Goal: Task Accomplishment & Management: Use online tool/utility

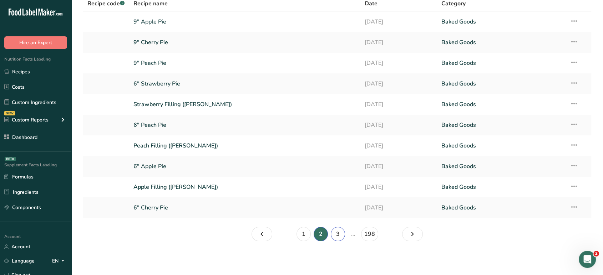
click at [336, 240] on link "3" at bounding box center [338, 234] width 14 height 14
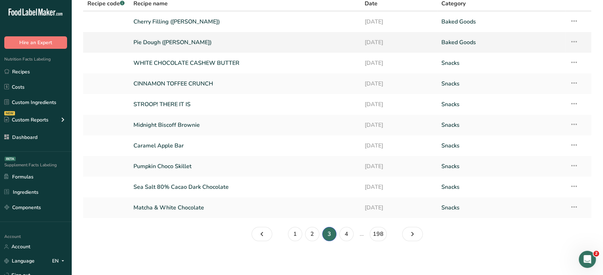
click at [267, 48] on link "Pie Dough ([PERSON_NAME])" at bounding box center [244, 42] width 223 height 15
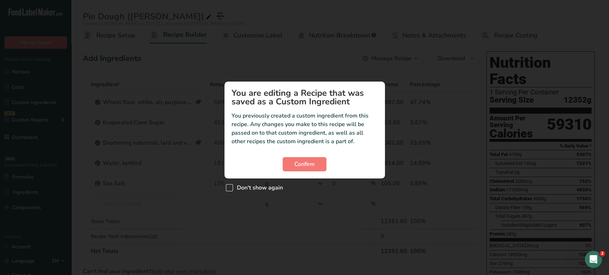
click at [233, 187] on span "Don't show again" at bounding box center [258, 187] width 50 height 7
click at [230, 187] on input "Don't show again" at bounding box center [228, 187] width 5 height 5
checkbox input "true"
click at [322, 167] on button "Confirm" at bounding box center [305, 164] width 44 height 14
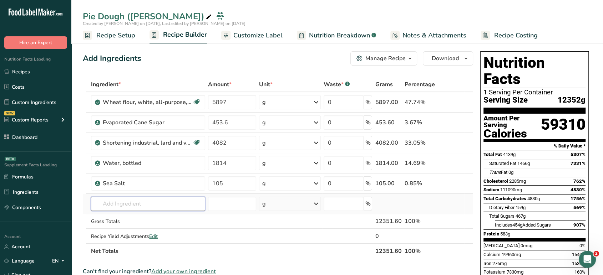
click at [155, 209] on input "text" at bounding box center [148, 204] width 114 height 14
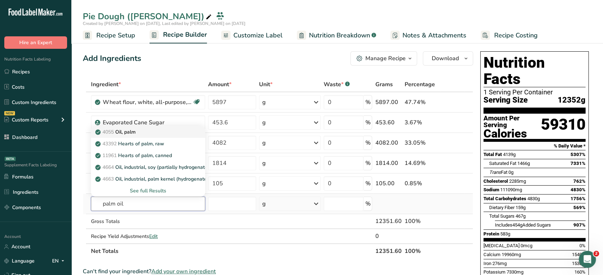
type input "palm oil"
click at [151, 131] on div "4055 Oil, palm" at bounding box center [142, 131] width 91 height 7
type input "Oil, palm"
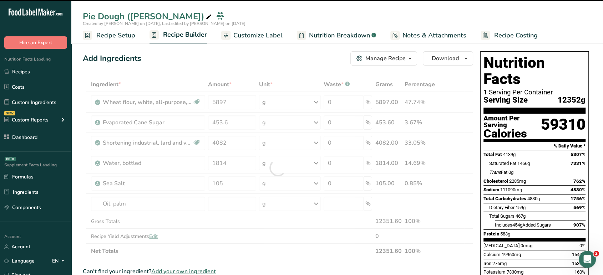
type input "0"
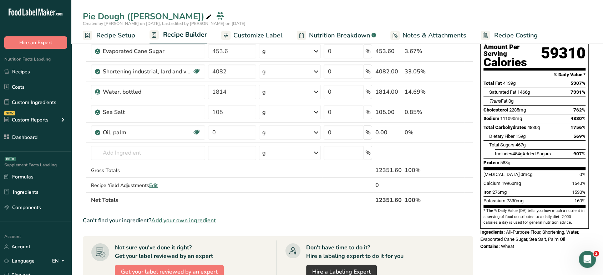
scroll to position [74, 0]
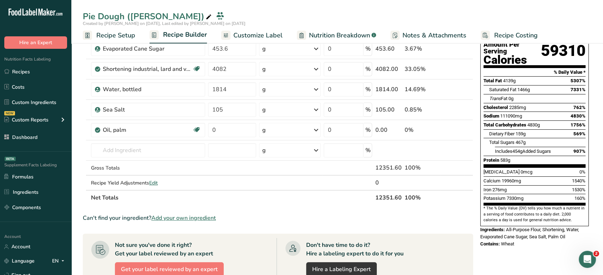
click at [190, 217] on span "Add your own ingredient" at bounding box center [183, 218] width 65 height 9
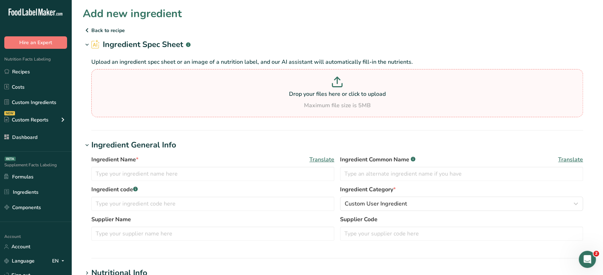
click at [216, 106] on div "Maximum file size is 5MB" at bounding box center [337, 105] width 488 height 9
click at [216, 106] on input "Drop your files here or click to upload Maximum file size is 5MB" at bounding box center [337, 93] width 492 height 48
type input "C:\fakepath\Pie Nutrition Facts Labels - aya@foodlabelmaker.com - Food Label Ma…"
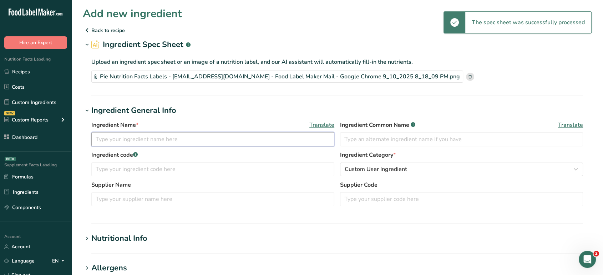
click at [188, 142] on input "text" at bounding box center [212, 139] width 243 height 14
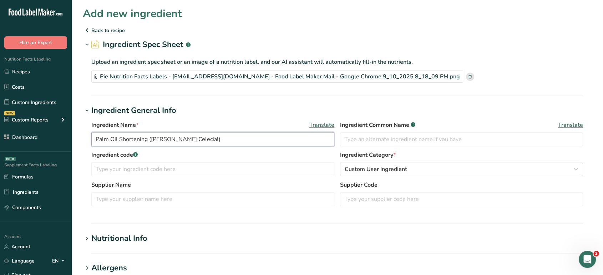
click at [156, 140] on input "Palm Oil Shortening (Hein Celecial)" at bounding box center [212, 139] width 243 height 14
click at [158, 140] on input "Palm Oil Shortening (Hein Celecial)" at bounding box center [212, 139] width 243 height 14
type input "Palm Oil Shortening (Hain Celecial)"
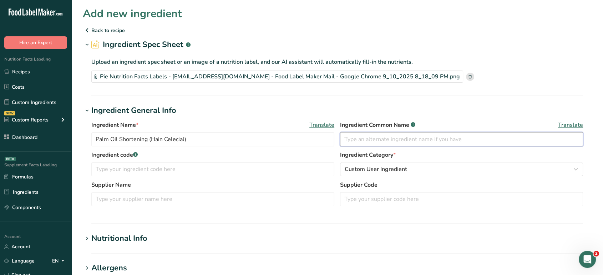
click at [383, 137] on input "text" at bounding box center [461, 139] width 243 height 14
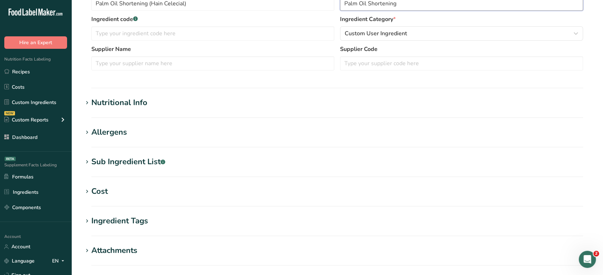
scroll to position [171, 0]
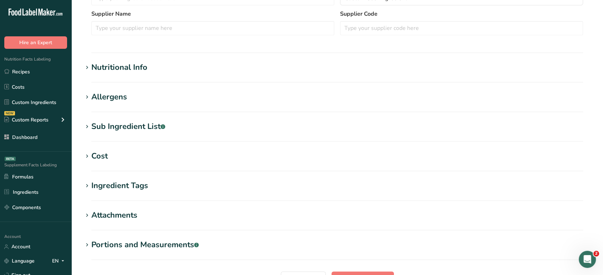
type input "Palm Oil Shortening"
click at [113, 125] on div "Sub Ingredient List .a-a{fill:#347362;}.b-a{fill:#fff;}" at bounding box center [128, 127] width 74 height 12
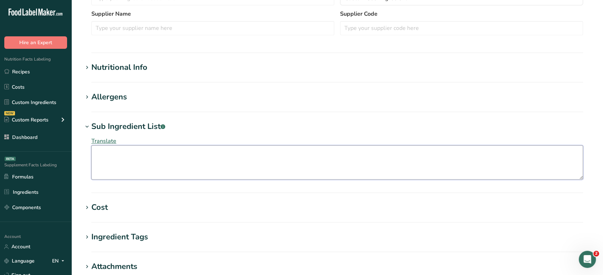
click at [131, 163] on textarea at bounding box center [337, 163] width 492 height 34
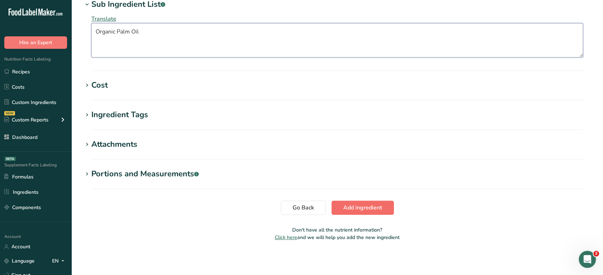
type textarea "Organic Palm Oil"
click at [365, 204] on span "Add ingredient" at bounding box center [362, 208] width 39 height 9
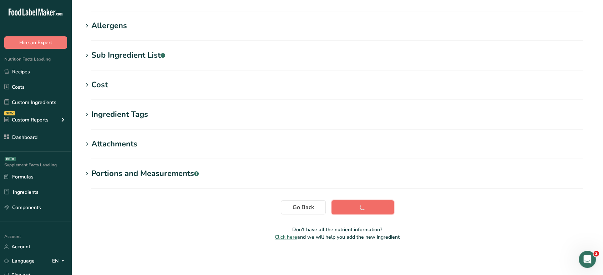
scroll to position [107, 0]
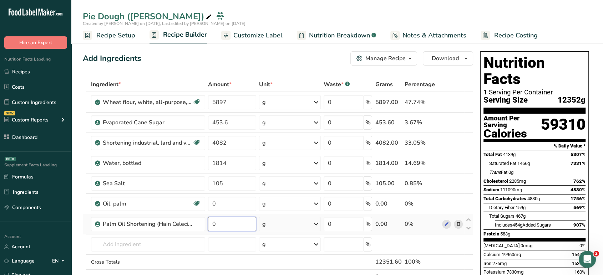
click at [236, 222] on input "0" at bounding box center [232, 224] width 48 height 14
type input "4082"
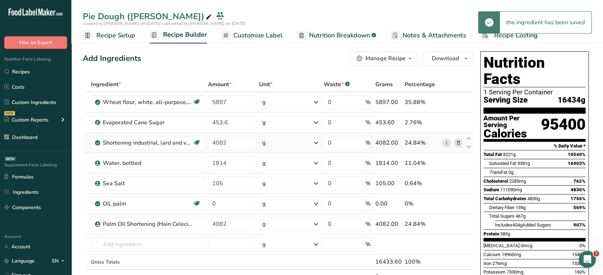
click at [457, 142] on icon at bounding box center [458, 142] width 5 height 7
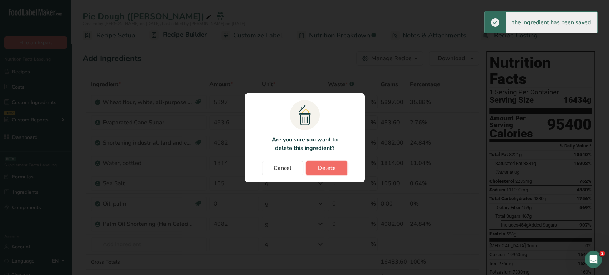
click at [331, 164] on span "Delete" at bounding box center [327, 168] width 18 height 9
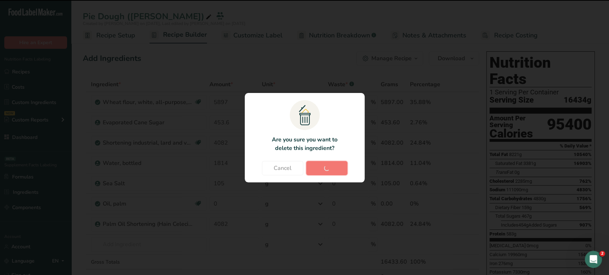
type input "1814"
type input "105"
type input "0"
type input "4082"
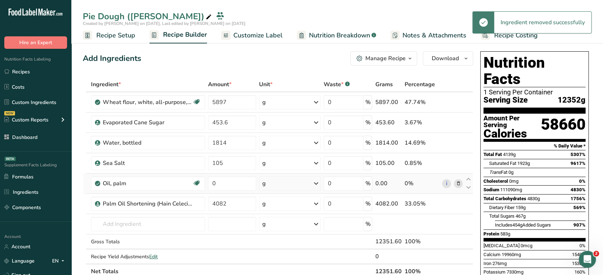
click at [457, 183] on icon at bounding box center [458, 183] width 5 height 7
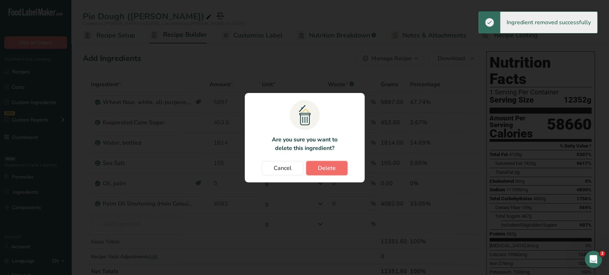
click at [340, 165] on button "Delete" at bounding box center [326, 168] width 41 height 14
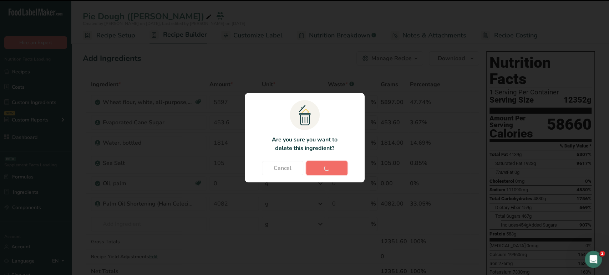
type input "4082"
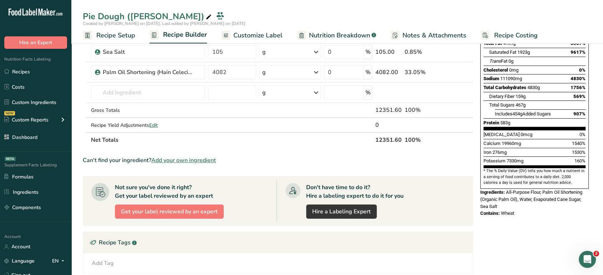
scroll to position [126, 0]
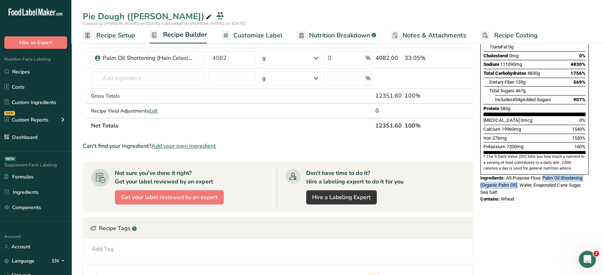
drag, startPoint x: 517, startPoint y: 169, endPoint x: 544, endPoint y: 162, distance: 28.0
click at [544, 176] on span "All-Purpose Flour, Palm Oil Shortening (Organic Palm Oil), Water, Evaporated Ca…" at bounding box center [531, 185] width 102 height 19
copy span "Palm Oil Shortening (Organic Palm Oil)"
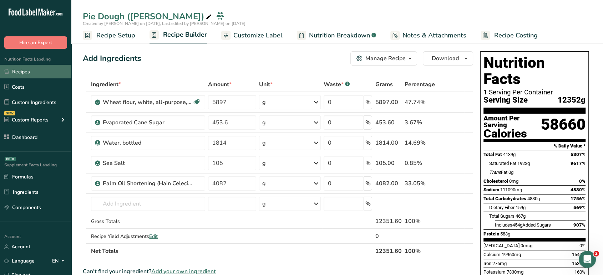
click at [35, 65] on link "Recipes" at bounding box center [35, 72] width 71 height 14
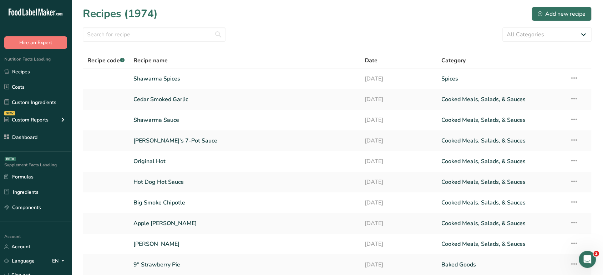
scroll to position [57, 0]
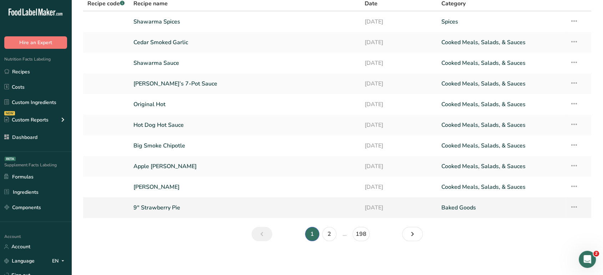
click at [263, 211] on link "9" Strawberry Pie" at bounding box center [244, 207] width 223 height 15
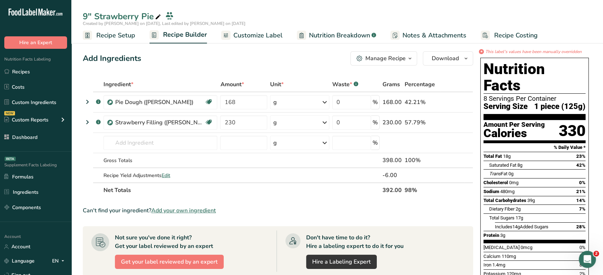
click at [258, 35] on span "Customize Label" at bounding box center [257, 36] width 49 height 10
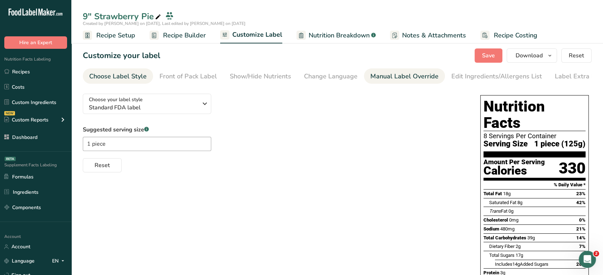
click at [396, 77] on div "Manual Label Override" at bounding box center [404, 77] width 68 height 10
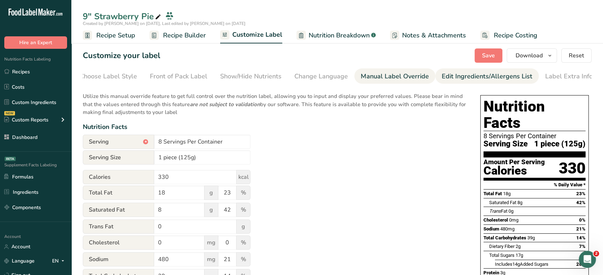
click at [464, 79] on div "Edit Ingredients/Allergens List" at bounding box center [487, 77] width 91 height 10
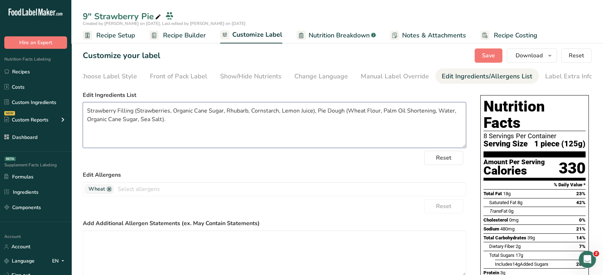
drag, startPoint x: 382, startPoint y: 113, endPoint x: 432, endPoint y: 117, distance: 50.1
click at [432, 117] on textarea "Strawberry Filling (Strawberries, Organic Cane Sugar, Rhubarb, Cornstarch, Lemo…" at bounding box center [274, 125] width 383 height 46
paste textarea "(Organic Palm Oil)"
click at [437, 115] on textarea "Strawberry Filling (Strawberries, Organic Cane Sugar, Rhubarb, Cornstarch, Lemo…" at bounding box center [274, 125] width 383 height 46
click at [110, 121] on textarea "Strawberry Filling (Strawberries, Organic Cane Sugar, Rhubarb, Cornstarch, Lemo…" at bounding box center [274, 125] width 383 height 46
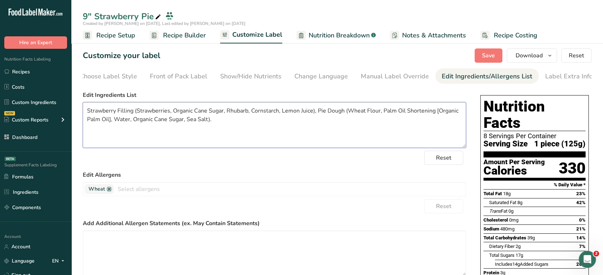
drag, startPoint x: 219, startPoint y: 124, endPoint x: 88, endPoint y: 109, distance: 131.9
click at [88, 109] on textarea "Strawberry Filling (Strawberries, Organic Cane Sugar, Rhubarb, Cornstarch, Lemo…" at bounding box center [274, 125] width 383 height 46
drag, startPoint x: 88, startPoint y: 109, endPoint x: 357, endPoint y: 141, distance: 270.9
click at [357, 141] on textarea "Strawberry Filling (Strawberries, Organic Cane Sugar, Rhubarb, Cornstarch, Lemo…" at bounding box center [274, 125] width 383 height 46
type textarea "Strawberry Filling (Strawberries, Organic Cane Sugar, Rhubarb, Cornstarch, Lemo…"
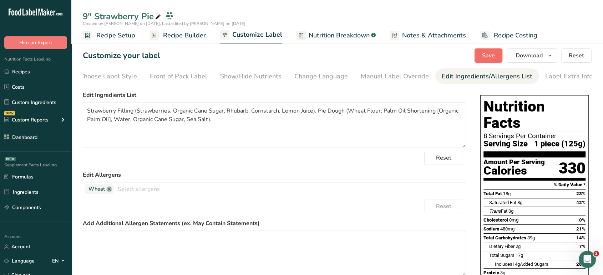
click at [483, 56] on span "Save" at bounding box center [488, 55] width 13 height 9
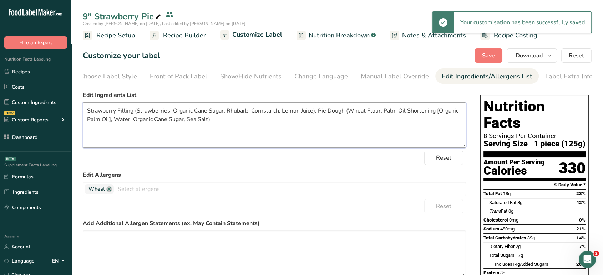
click at [388, 131] on textarea "Strawberry Filling (Strawberries, Organic Cane Sugar, Rhubarb, Cornstarch, Lemo…" at bounding box center [274, 125] width 383 height 46
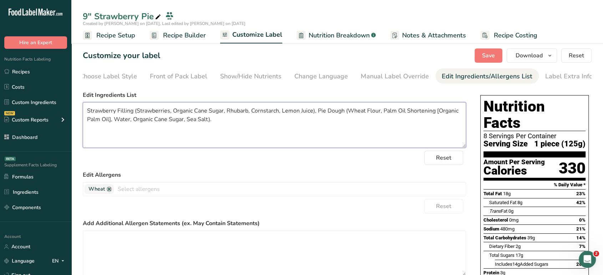
drag, startPoint x: 382, startPoint y: 112, endPoint x: 111, endPoint y: 125, distance: 270.7
click at [111, 125] on textarea "Strawberry Filling (Strawberries, Organic Cane Sugar, Rhubarb, Cornstarch, Lemo…" at bounding box center [274, 125] width 383 height 46
click at [542, 57] on span "Download" at bounding box center [528, 55] width 27 height 9
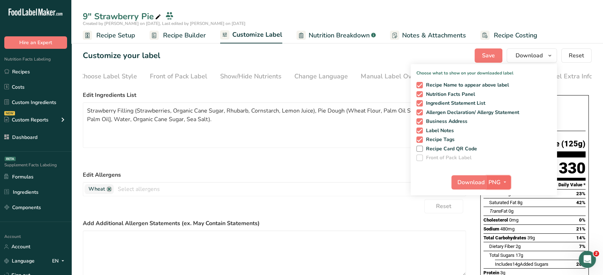
click at [498, 183] on span "PNG" at bounding box center [494, 182] width 12 height 9
click at [499, 231] on link "PDF" at bounding box center [499, 233] width 23 height 12
click at [419, 139] on span at bounding box center [419, 140] width 6 height 6
click at [419, 139] on input "Recipe Tags" at bounding box center [418, 139] width 5 height 5
checkbox input "false"
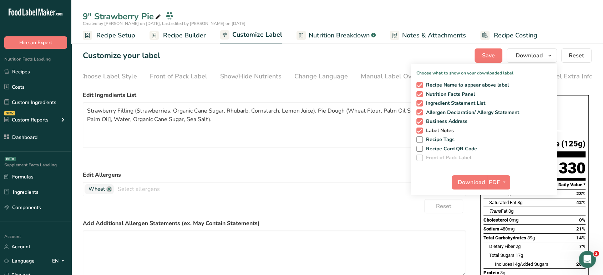
click at [419, 132] on span at bounding box center [419, 131] width 6 height 6
click at [419, 132] on input "Label Notes" at bounding box center [418, 130] width 5 height 5
checkbox input "false"
click at [472, 182] on span "Download" at bounding box center [471, 182] width 27 height 9
click at [392, 58] on div "Customize your label Save Download Choose what to show on your downloaded label…" at bounding box center [337, 56] width 509 height 14
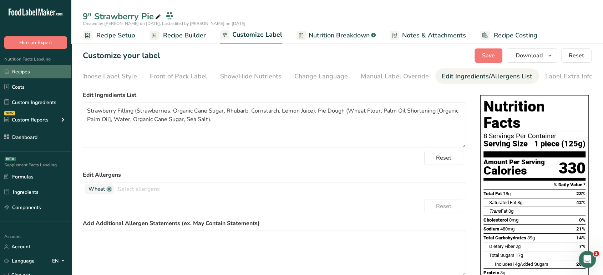
click at [43, 71] on link "Recipes" at bounding box center [35, 72] width 71 height 14
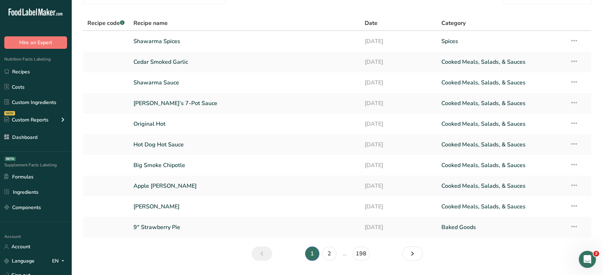
scroll to position [57, 0]
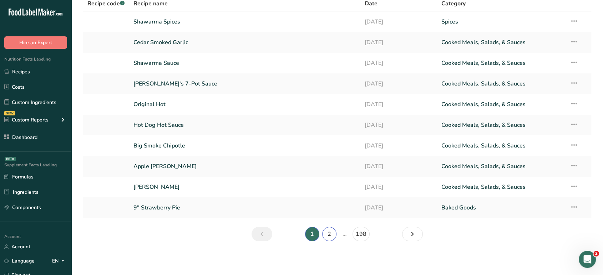
click at [329, 231] on link "2" at bounding box center [329, 234] width 14 height 14
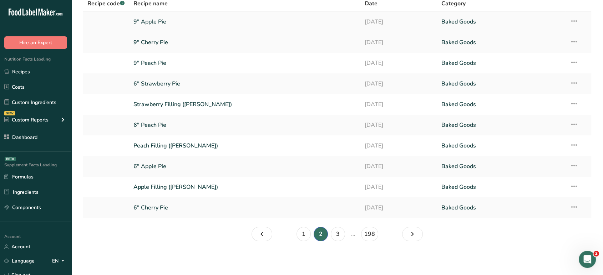
click at [157, 25] on link "9" Apple Pie" at bounding box center [244, 21] width 223 height 15
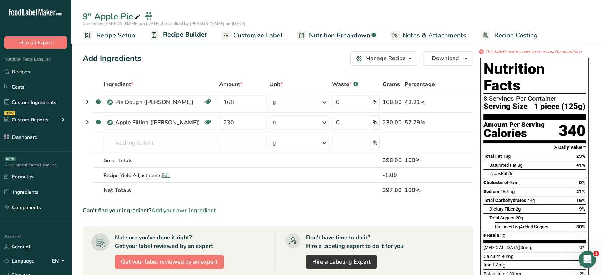
click at [260, 43] on link "Customize Label" at bounding box center [251, 35] width 61 height 16
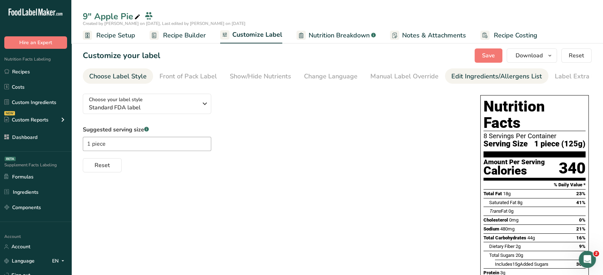
click at [471, 77] on div "Edit Ingredients/Allergens List" at bounding box center [496, 77] width 91 height 10
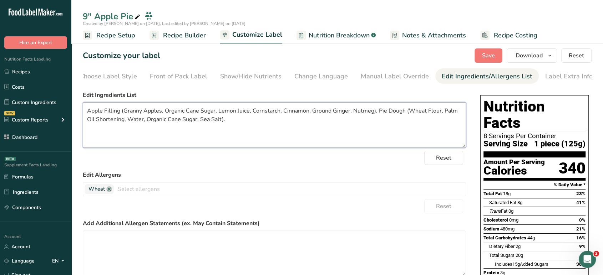
drag, startPoint x: 123, startPoint y: 124, endPoint x: 443, endPoint y: 114, distance: 319.8
click at [443, 114] on textarea "Apple Filling (Granny Apples, Organic Cane Sugar, Lemon Juice, Cornstarch, Cinn…" at bounding box center [274, 125] width 383 height 46
paste textarea "[Organic Palm Oil]"
type textarea "Apple Filling (Granny Apples, Organic Cane Sugar, Lemon Juice, Cornstarch, Cinn…"
click at [498, 56] on button "Save" at bounding box center [488, 56] width 28 height 14
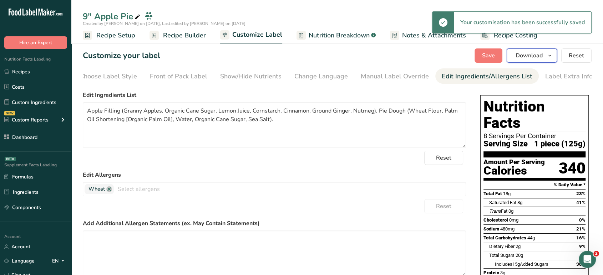
click at [546, 56] on span "button" at bounding box center [549, 55] width 9 height 9
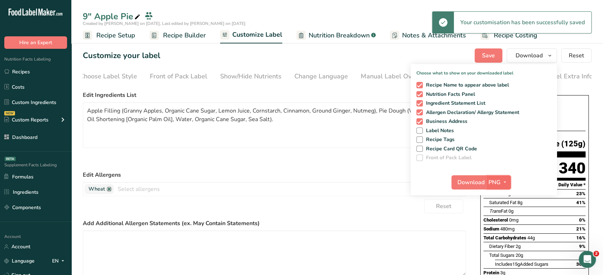
click at [498, 181] on span "PNG" at bounding box center [494, 182] width 12 height 9
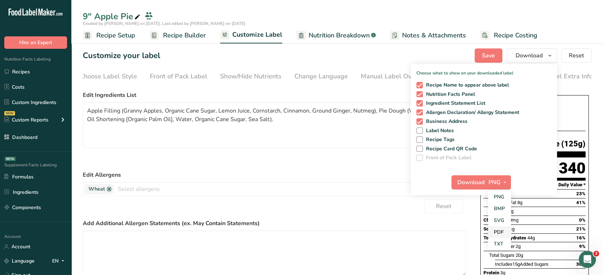
click at [494, 230] on link "PDF" at bounding box center [499, 233] width 23 height 12
click at [470, 182] on span "Download" at bounding box center [471, 182] width 27 height 9
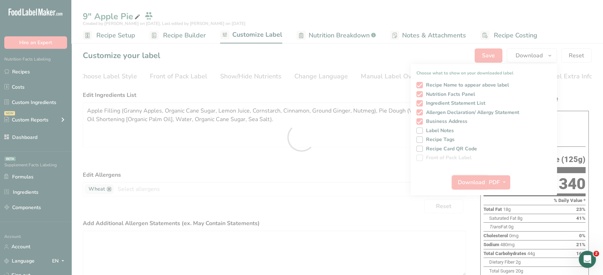
scroll to position [0, 0]
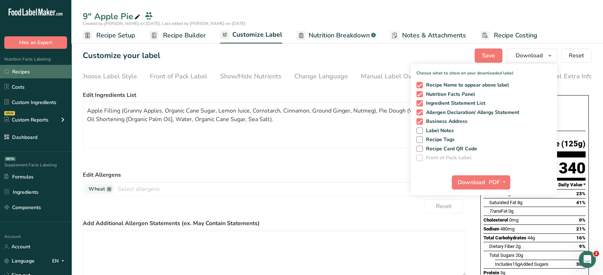
click at [44, 75] on link "Recipes" at bounding box center [35, 72] width 71 height 14
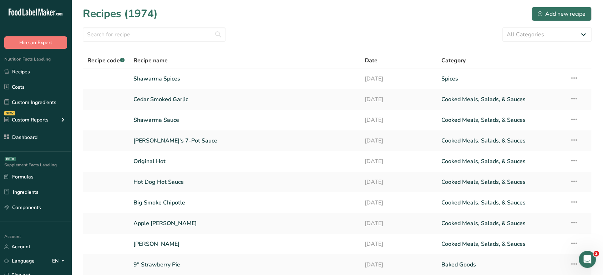
scroll to position [29, 0]
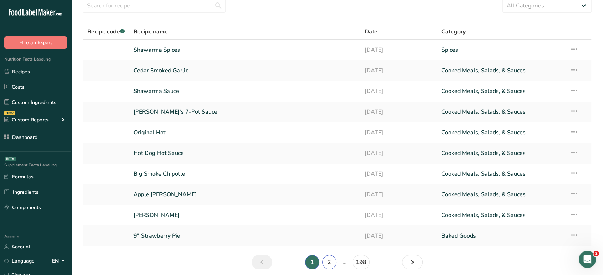
click at [329, 261] on link "2" at bounding box center [329, 262] width 14 height 14
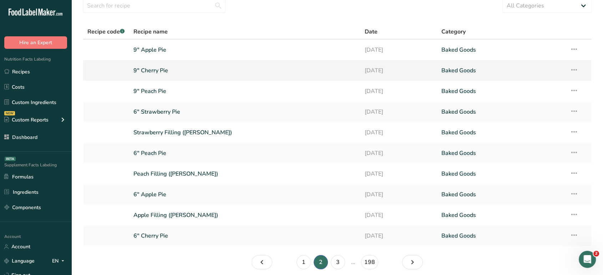
click at [175, 71] on link "9" Cherry Pie" at bounding box center [244, 70] width 223 height 15
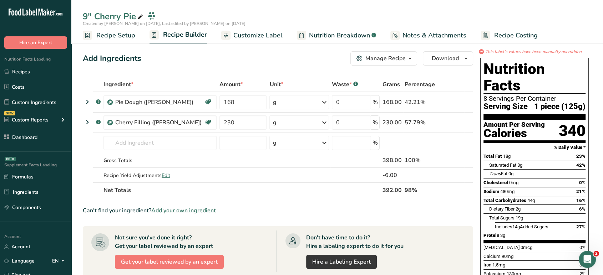
click at [266, 32] on span "Customize Label" at bounding box center [257, 36] width 49 height 10
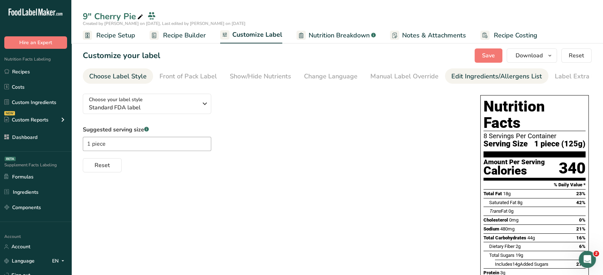
click at [479, 76] on div "Edit Ingredients/Allergens List" at bounding box center [496, 77] width 91 height 10
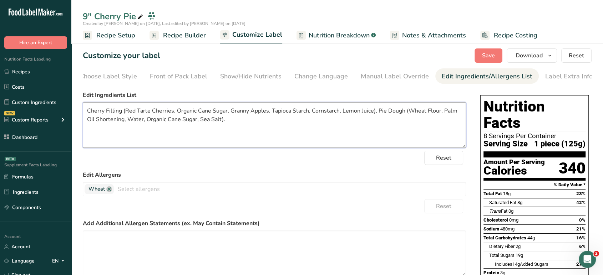
drag, startPoint x: 123, startPoint y: 123, endPoint x: 441, endPoint y: 113, distance: 317.6
click at [441, 113] on textarea "Cherry Filling (Red Tarte Cherries, Organic Cane Sugar, Granny Apples, Tapioca …" at bounding box center [274, 125] width 383 height 46
paste textarea "[Organic Palm Oil]"
type textarea "Cherry Filling (Red Tarte Cherries, Organic Cane Sugar, Granny Apples, Tapioca …"
click at [486, 59] on span "Save" at bounding box center [488, 55] width 13 height 9
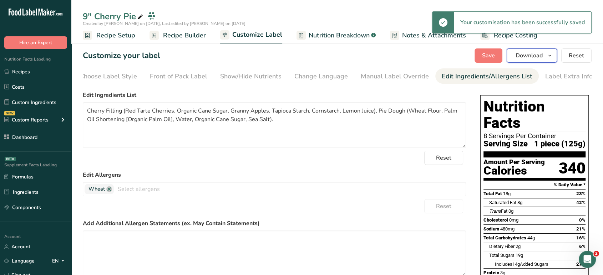
click at [535, 57] on span "Download" at bounding box center [528, 55] width 27 height 9
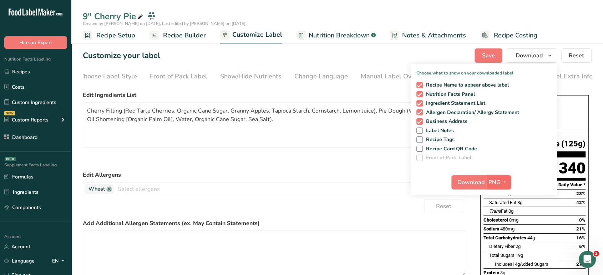
click at [501, 181] on span "button" at bounding box center [504, 182] width 9 height 9
drag, startPoint x: 501, startPoint y: 239, endPoint x: 502, endPoint y: 232, distance: 6.9
click at [502, 232] on div "PNG BMP SVG PDF TXT" at bounding box center [499, 220] width 23 height 59
click at [502, 232] on link "PDF" at bounding box center [499, 233] width 23 height 12
click at [469, 182] on span "Download" at bounding box center [471, 182] width 27 height 9
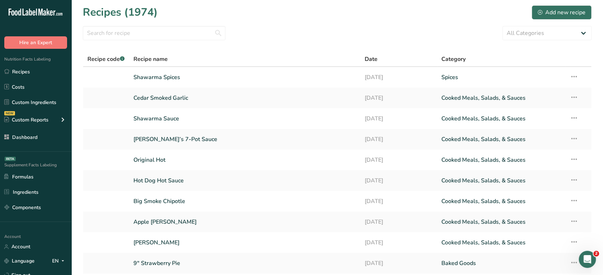
scroll to position [57, 0]
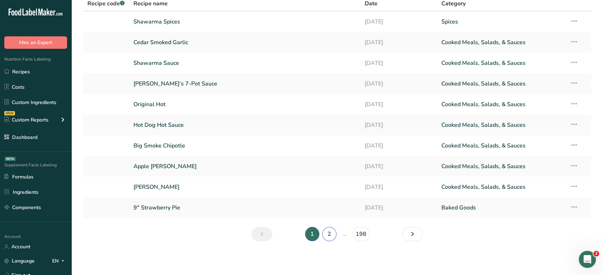
click at [330, 229] on link "2" at bounding box center [329, 234] width 14 height 14
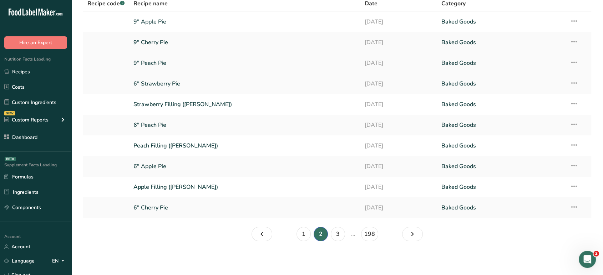
click at [159, 65] on link "9" Peach Pie" at bounding box center [244, 63] width 223 height 15
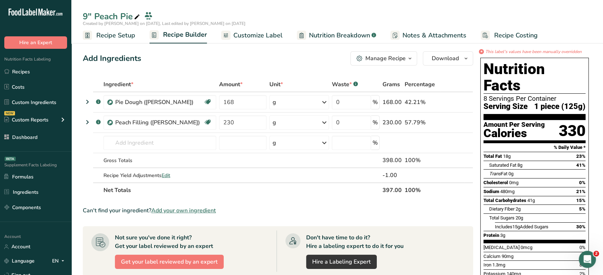
click at [263, 40] on span "Customize Label" at bounding box center [257, 36] width 49 height 10
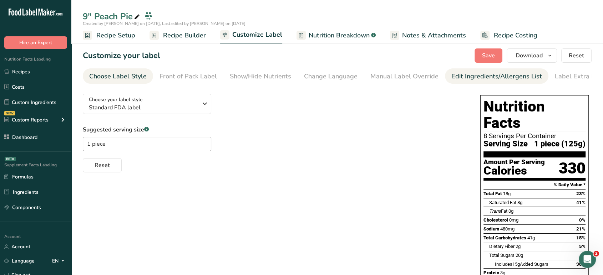
click at [465, 75] on div "Edit Ingredients/Allergens List" at bounding box center [496, 77] width 91 height 10
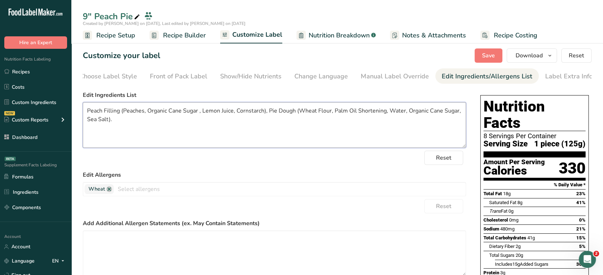
drag, startPoint x: 385, startPoint y: 113, endPoint x: 335, endPoint y: 115, distance: 50.7
click at [335, 115] on textarea "Peach Filling (Peaches, Organic Cane Sugar , Lemon Juice, Cornstarch), Pie Doug…" at bounding box center [274, 125] width 383 height 46
paste textarea "[Organic Palm Oil]"
type textarea "Peach Filling (Peaches, Organic Cane Sugar , Lemon Juice, Cornstarch), Pie Doug…"
click at [488, 54] on span "Save" at bounding box center [488, 55] width 13 height 9
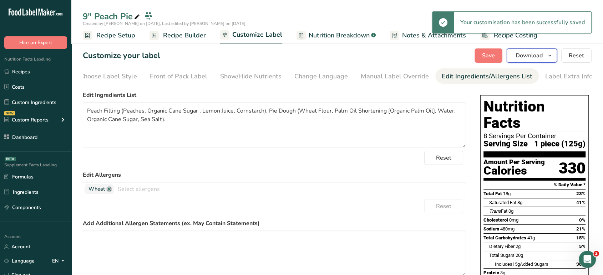
click at [545, 58] on button "Download" at bounding box center [532, 56] width 50 height 14
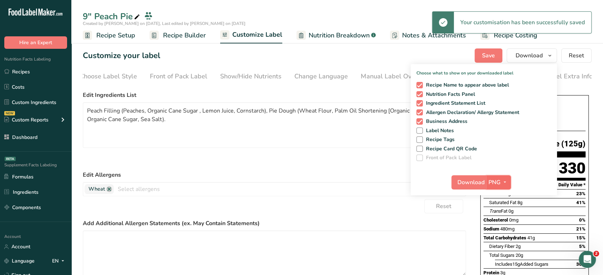
click at [498, 185] on span "PNG" at bounding box center [494, 182] width 12 height 9
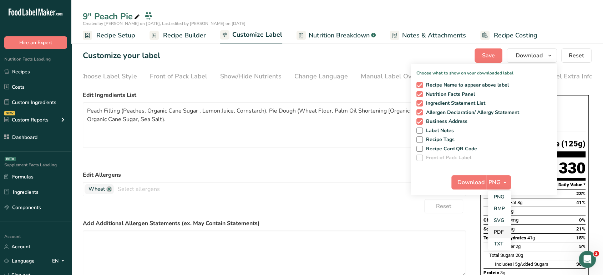
click at [500, 233] on link "PDF" at bounding box center [499, 233] width 23 height 12
click at [471, 179] on span "Download" at bounding box center [471, 182] width 27 height 9
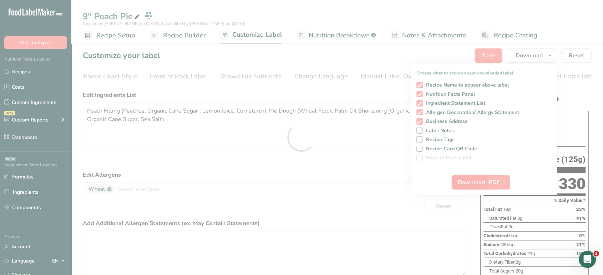
scroll to position [0, 0]
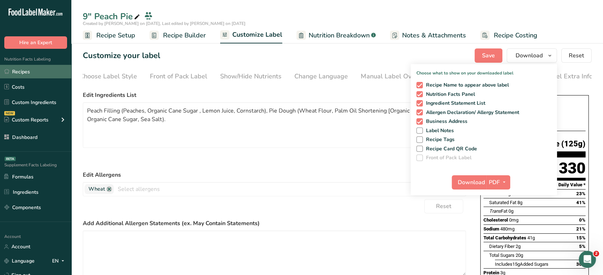
click at [39, 72] on link "Recipes" at bounding box center [35, 72] width 71 height 14
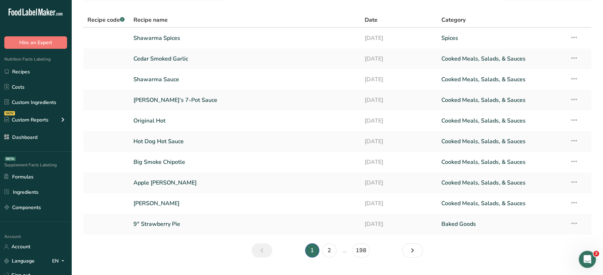
scroll to position [42, 0]
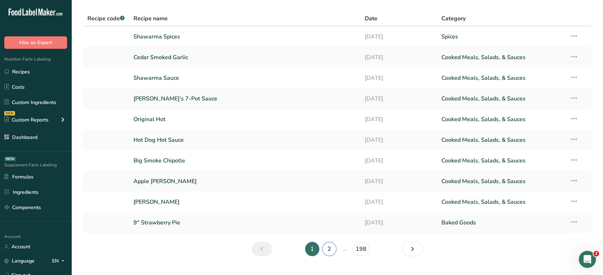
click at [327, 248] on link "2" at bounding box center [329, 249] width 14 height 14
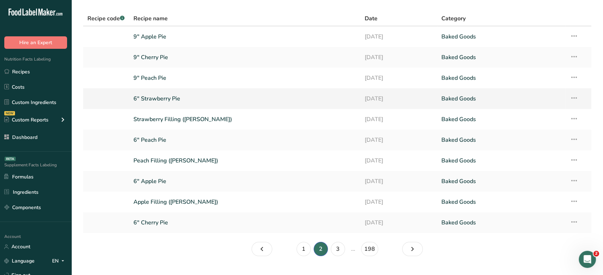
click at [172, 99] on link "6" Strawberry Pie" at bounding box center [244, 98] width 223 height 15
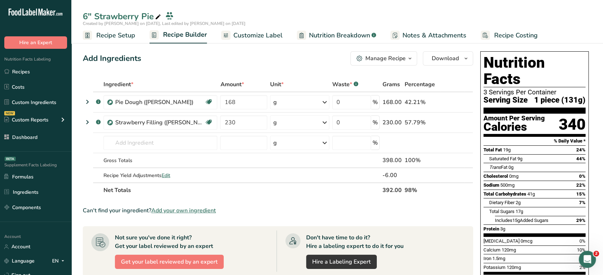
click at [263, 34] on span "Customize Label" at bounding box center [257, 36] width 49 height 10
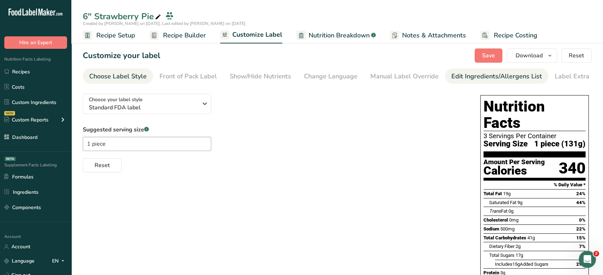
click at [480, 74] on div "Edit Ingredients/Allergens List" at bounding box center [496, 77] width 91 height 10
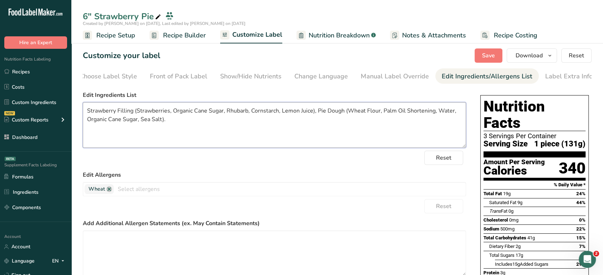
drag, startPoint x: 381, startPoint y: 113, endPoint x: 433, endPoint y: 113, distance: 52.1
click at [433, 113] on textarea "Strawberry Filling (Strawberries, Organic Cane Sugar, Rhubarb, Cornstarch, Lemo…" at bounding box center [274, 125] width 383 height 46
paste textarea "[Organic Palm Oil]"
type textarea "Strawberry Filling (Strawberries, Organic Cane Sugar, Rhubarb, Cornstarch, Lemo…"
click at [492, 56] on span "Save" at bounding box center [488, 55] width 13 height 9
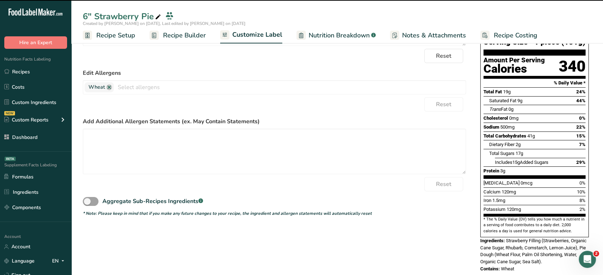
scroll to position [0, 0]
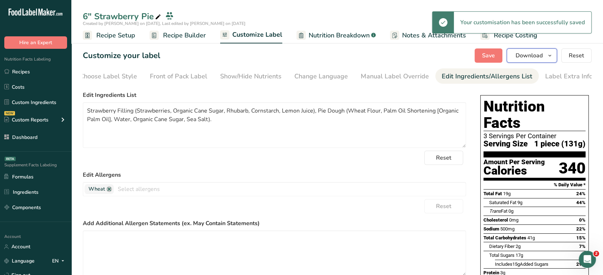
click at [536, 54] on span "Download" at bounding box center [528, 55] width 27 height 9
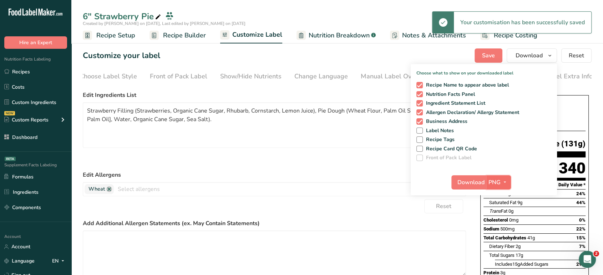
click at [495, 184] on span "PNG" at bounding box center [494, 182] width 12 height 9
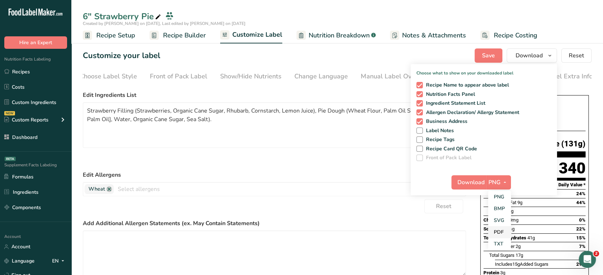
click at [494, 229] on link "PDF" at bounding box center [499, 233] width 23 height 12
click at [468, 182] on span "Download" at bounding box center [471, 182] width 27 height 9
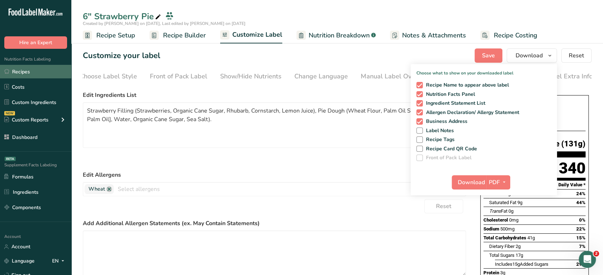
click at [31, 76] on link "Recipes" at bounding box center [35, 72] width 71 height 14
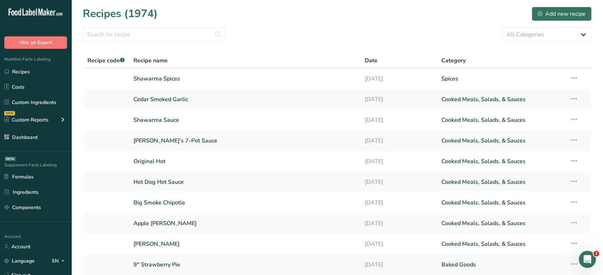
scroll to position [57, 0]
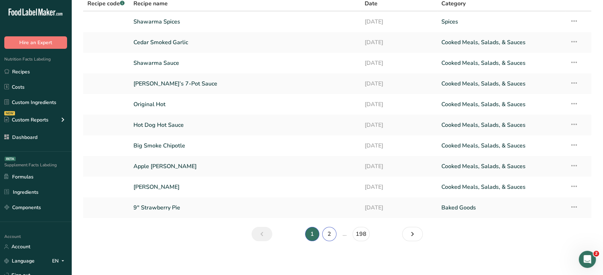
click at [325, 237] on link "2" at bounding box center [329, 234] width 14 height 14
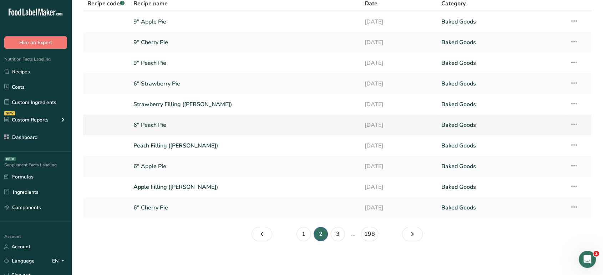
click at [163, 127] on link "6" Peach Pie" at bounding box center [244, 125] width 223 height 15
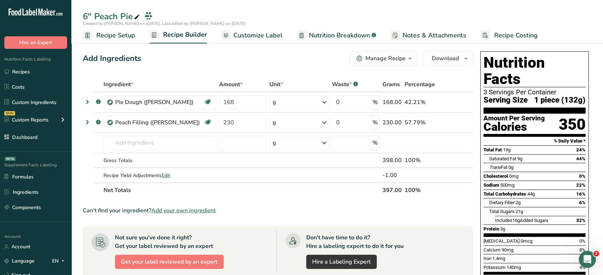
click at [263, 33] on span "Customize Label" at bounding box center [257, 36] width 49 height 10
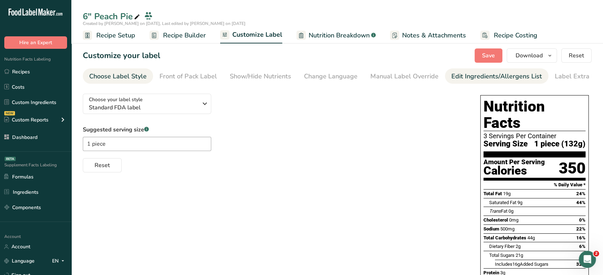
click at [467, 75] on div "Edit Ingredients/Allergens List" at bounding box center [496, 77] width 91 height 10
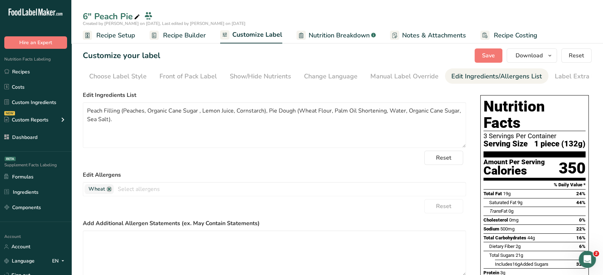
scroll to position [0, 10]
drag, startPoint x: 335, startPoint y: 112, endPoint x: 385, endPoint y: 116, distance: 50.8
click at [385, 116] on textarea "Peach Filling (Peaches, Organic Cane Sugar , Lemon Juice, Cornstarch), Pie Doug…" at bounding box center [274, 125] width 383 height 46
paste textarea "[Organic Palm Oil]"
type textarea "Peach Filling (Peaches, Organic Cane Sugar , Lemon Juice, Cornstarch), Pie Doug…"
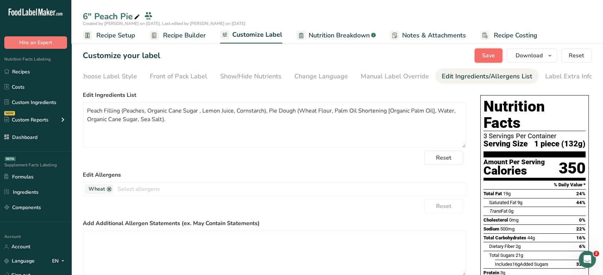
click at [497, 55] on button "Save" at bounding box center [488, 56] width 28 height 14
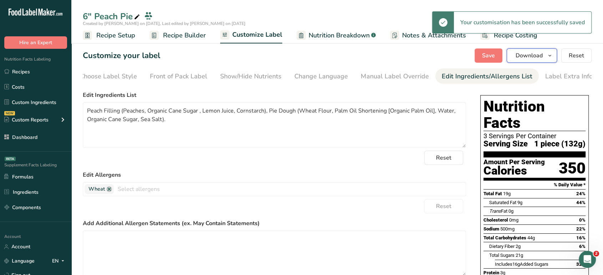
click at [539, 59] on span "Download" at bounding box center [528, 55] width 27 height 9
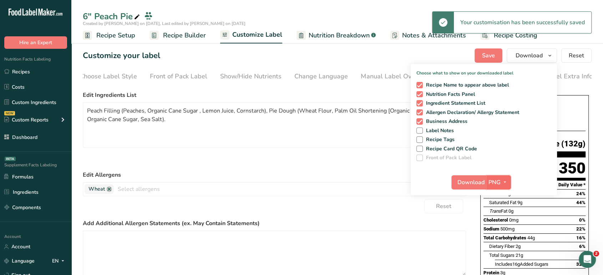
click at [497, 182] on span "PNG" at bounding box center [494, 182] width 12 height 9
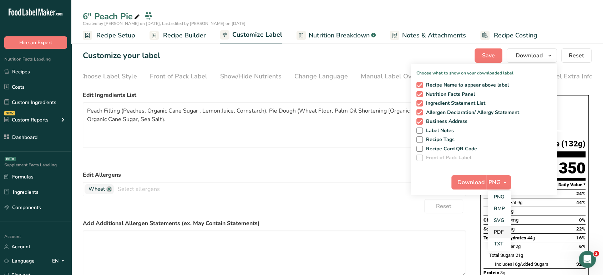
click at [494, 230] on link "PDF" at bounding box center [499, 233] width 23 height 12
click at [473, 177] on button "Download" at bounding box center [469, 183] width 35 height 14
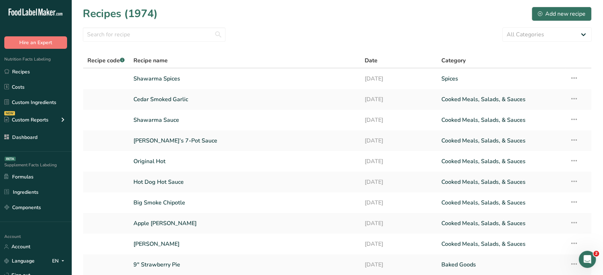
scroll to position [22, 0]
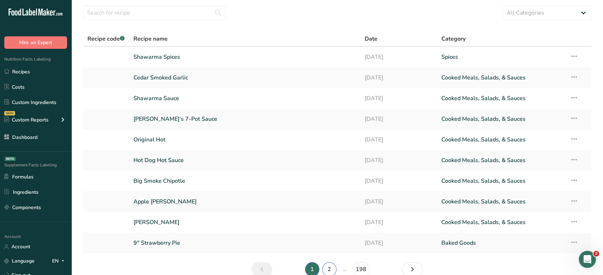
click at [328, 268] on link "2" at bounding box center [329, 270] width 14 height 14
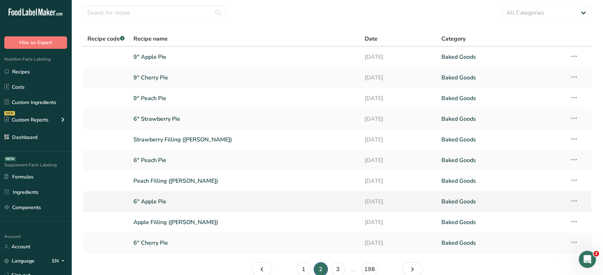
click at [174, 204] on link "6" Apple Pie" at bounding box center [244, 201] width 223 height 15
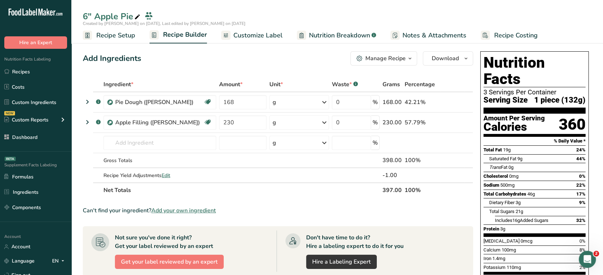
click at [264, 39] on span "Customize Label" at bounding box center [257, 36] width 49 height 10
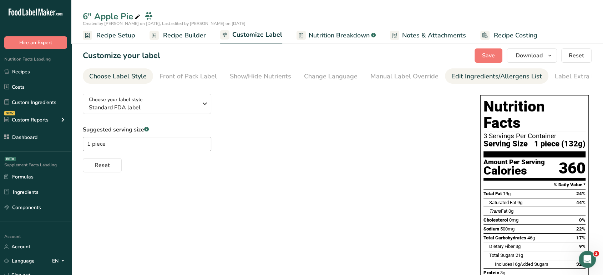
click at [454, 79] on div "Edit Ingredients/Allergens List" at bounding box center [496, 77] width 91 height 10
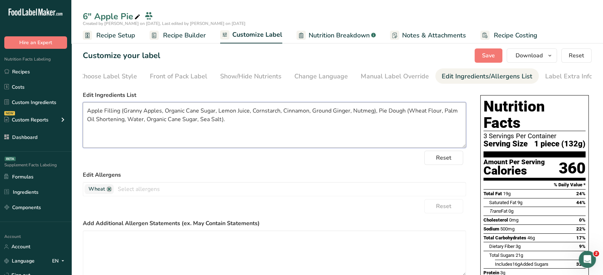
drag, startPoint x: 123, startPoint y: 123, endPoint x: 442, endPoint y: 112, distance: 319.5
click at [442, 112] on textarea "Apple Filling (Granny Apples, Organic Cane Sugar, Lemon Juice, Cornstarch, Cinn…" at bounding box center [274, 125] width 383 height 46
paste textarea "[Organic Palm Oil]"
type textarea "Apple Filling (Granny Apples, Organic Cane Sugar, Lemon Juice, Cornstarch, Cinn…"
click at [487, 55] on span "Save" at bounding box center [488, 55] width 13 height 9
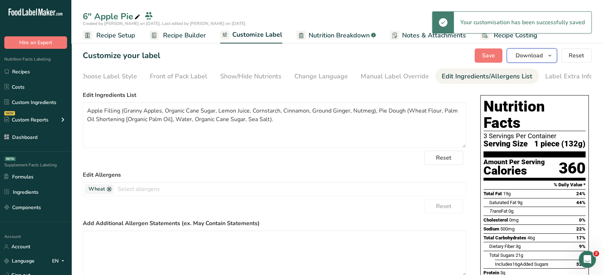
click at [540, 59] on span "Download" at bounding box center [528, 55] width 27 height 9
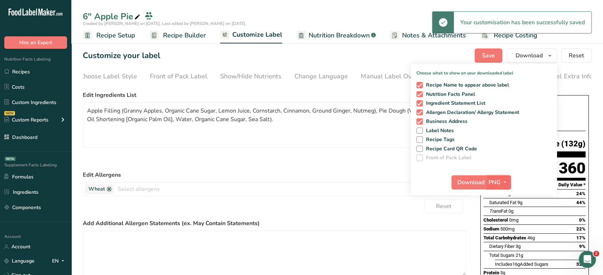
click at [490, 188] on button "PNG" at bounding box center [498, 183] width 25 height 14
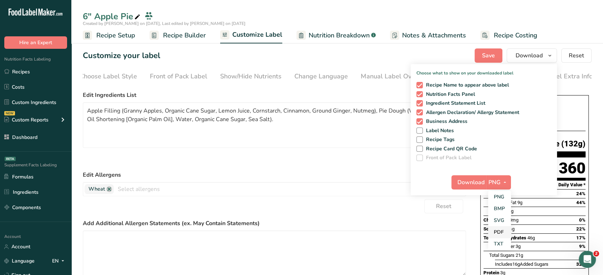
click at [500, 232] on link "PDF" at bounding box center [499, 233] width 23 height 12
click at [466, 187] on button "Download" at bounding box center [469, 183] width 35 height 14
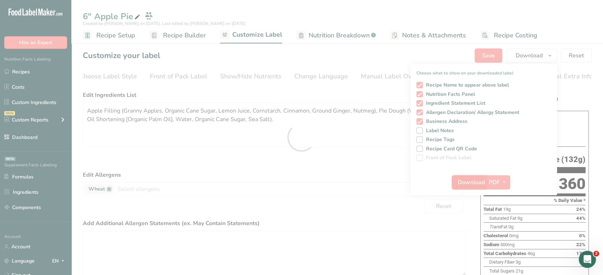
scroll to position [0, 0]
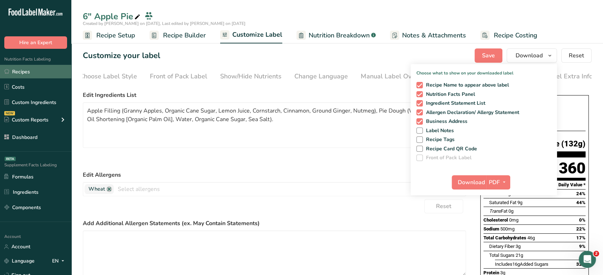
click at [42, 71] on link "Recipes" at bounding box center [35, 72] width 71 height 14
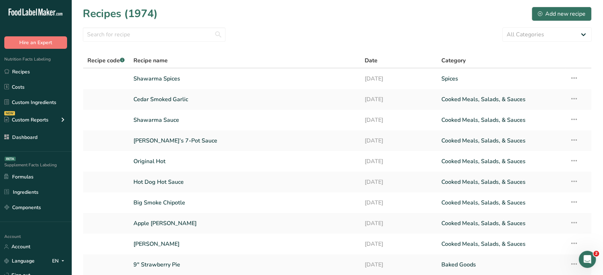
scroll to position [57, 0]
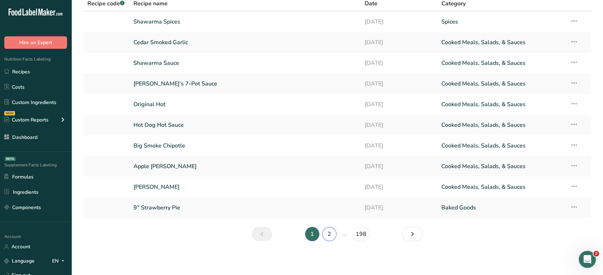
click at [330, 229] on link "2" at bounding box center [329, 234] width 14 height 14
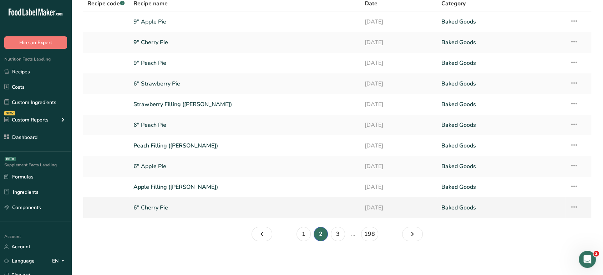
click at [162, 213] on link "6" Cherry Pie" at bounding box center [244, 207] width 223 height 15
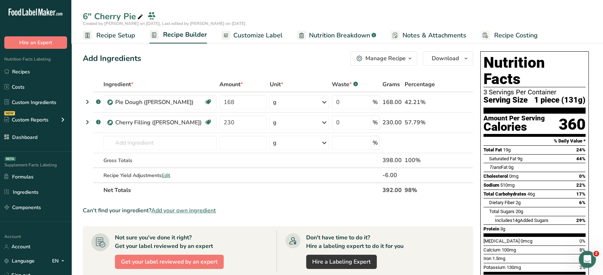
click at [263, 40] on link "Customize Label" at bounding box center [251, 35] width 61 height 16
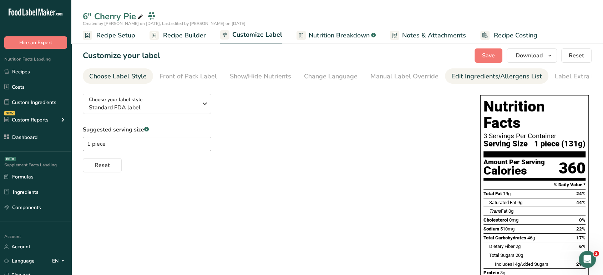
click at [457, 72] on div "Edit Ingredients/Allergens List" at bounding box center [496, 77] width 91 height 10
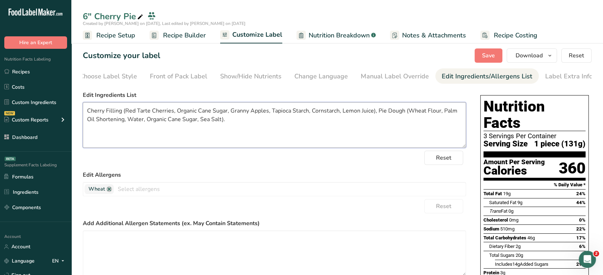
drag, startPoint x: 123, startPoint y: 123, endPoint x: 442, endPoint y: 105, distance: 319.8
click at [442, 105] on textarea "Cherry Filling (Red Tarte Cherries, Organic Cane Sugar, Granny Apples, Tapioca …" at bounding box center [274, 125] width 383 height 46
paste textarea "[Organic Palm Oil]"
type textarea "Cherry Filling (Red Tarte Cherries, Organic Cane Sugar, Granny Apples, Tapioca …"
click at [499, 54] on button "Save" at bounding box center [488, 56] width 28 height 14
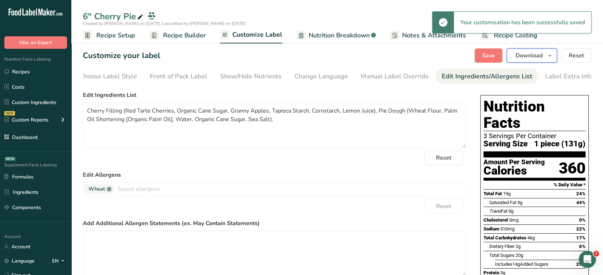
click at [534, 57] on span "Download" at bounding box center [528, 55] width 27 height 9
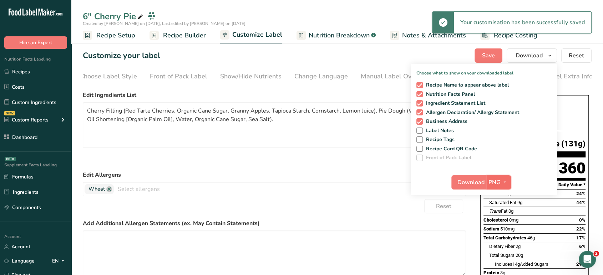
click at [500, 179] on span "PNG" at bounding box center [494, 182] width 12 height 9
click at [498, 233] on link "PDF" at bounding box center [499, 233] width 23 height 12
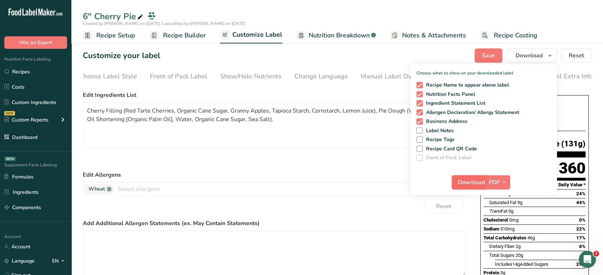
click at [467, 188] on button "Download" at bounding box center [469, 183] width 35 height 14
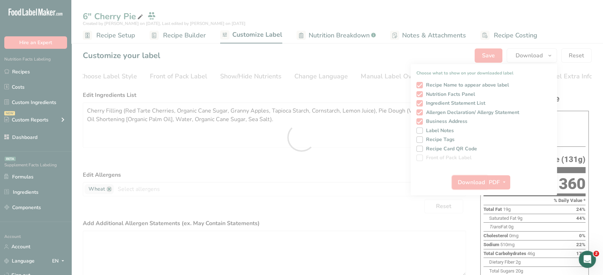
scroll to position [0, 0]
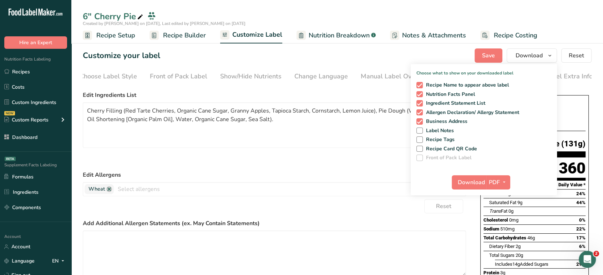
drag, startPoint x: 49, startPoint y: 131, endPoint x: 389, endPoint y: 151, distance: 340.9
click at [49, 131] on link "Dashboard" at bounding box center [35, 138] width 71 height 14
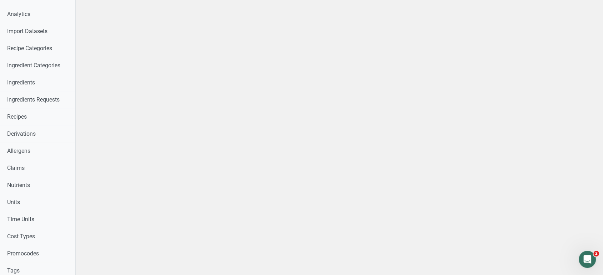
scroll to position [192, 0]
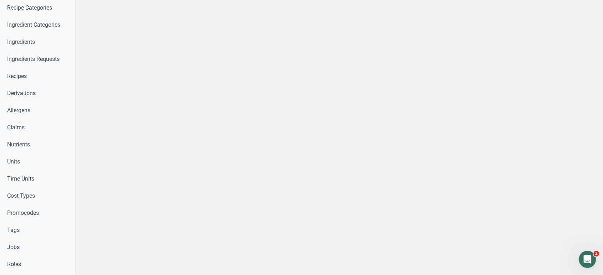
drag, startPoint x: 600, startPoint y: 141, endPoint x: 603, endPoint y: 159, distance: 18.4
click at [602, 159] on html "Home Label Creation Requests Label Review Requests Pricing Packages Expert Pack…" at bounding box center [301, 135] width 603 height 654
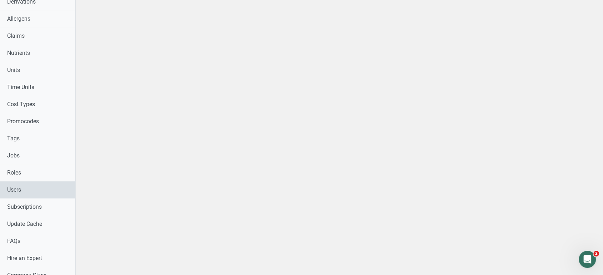
click at [35, 190] on link "Users" at bounding box center [37, 190] width 75 height 17
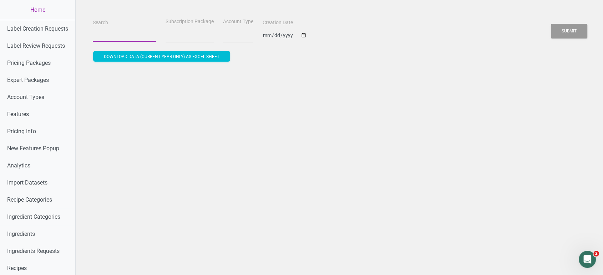
click at [108, 34] on input "Search" at bounding box center [124, 35] width 63 height 13
paste input "[EMAIL_ADDRESS][DOMAIN_NAME]"
type input "[EMAIL_ADDRESS][DOMAIN_NAME]"
select select
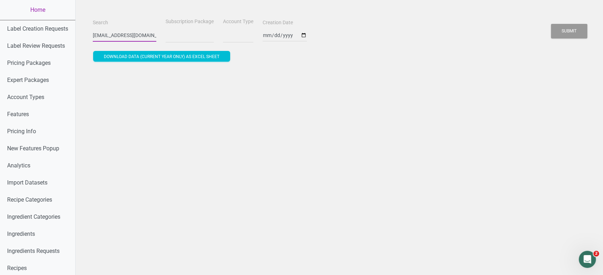
scroll to position [0, 2]
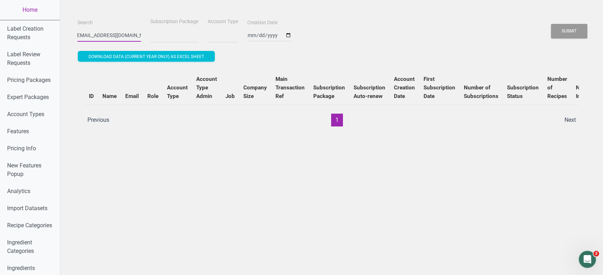
type input "[EMAIL_ADDRESS][DOMAIN_NAME]"
click at [551, 24] on button "Submit" at bounding box center [569, 31] width 36 height 15
select select
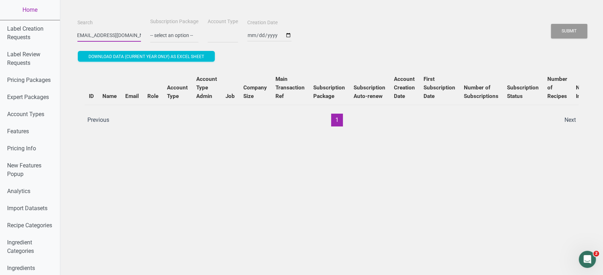
click at [551, 24] on button "Submit" at bounding box center [569, 31] width 36 height 15
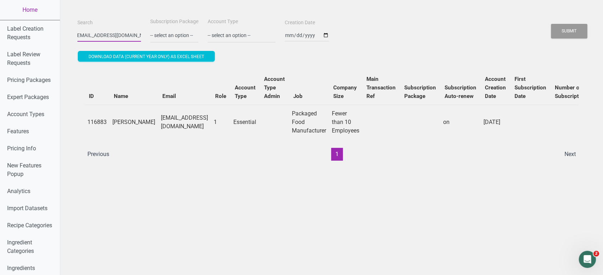
scroll to position [0, 0]
click at [33, 12] on link "Home" at bounding box center [30, 10] width 60 height 20
